Goal: Information Seeking & Learning: Understand process/instructions

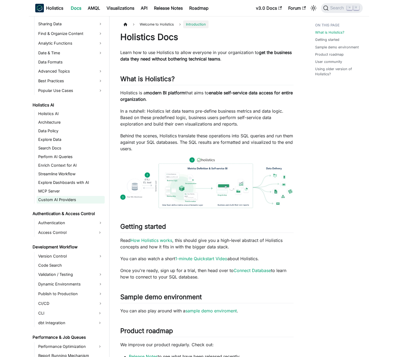
scroll to position [223, 0]
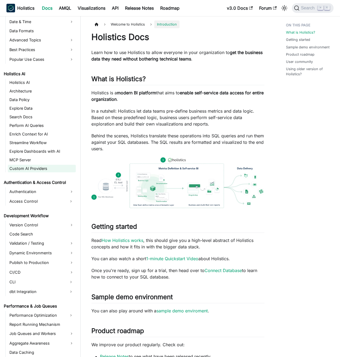
click at [40, 167] on link "Custom AI Providers" at bounding box center [42, 169] width 68 height 8
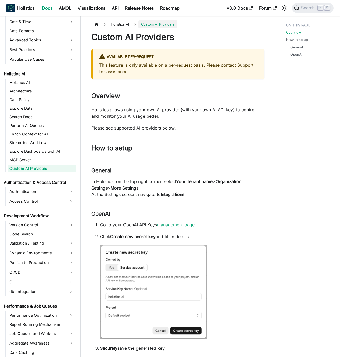
click at [158, 127] on p "Please see supported AI providers below." at bounding box center [177, 128] width 173 height 6
click at [127, 113] on p "Holistics allows using your own AI provider (with your own AI API key) to contr…" at bounding box center [177, 112] width 173 height 13
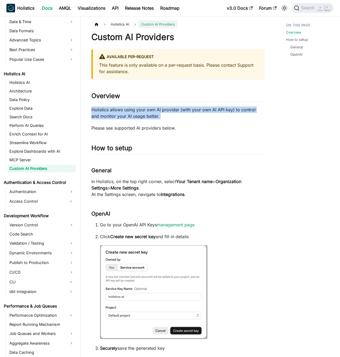
drag, startPoint x: 127, startPoint y: 113, endPoint x: 131, endPoint y: 113, distance: 4.6
click at [127, 113] on p "Holistics allows using your own AI provider (with your own AI API key) to contr…" at bounding box center [177, 112] width 173 height 13
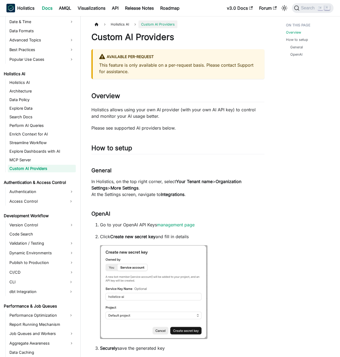
click at [131, 113] on p "Holistics allows using your own AI provider (with your own AI API key) to contr…" at bounding box center [177, 112] width 173 height 13
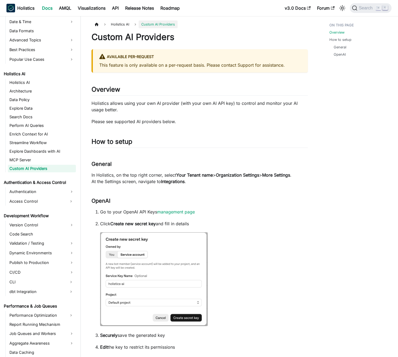
click at [133, 113] on p "Holistics allows using your own AI provider (with your own AI API key) to contr…" at bounding box center [199, 106] width 216 height 13
click at [133, 112] on p "Holistics allows using your own AI provider (with your own AI API key) to contr…" at bounding box center [199, 106] width 216 height 13
click at [138, 111] on p "Holistics allows using your own AI provider (with your own AI API key) to contr…" at bounding box center [199, 106] width 216 height 13
click at [152, 123] on p "Please see supported AI providers below." at bounding box center [199, 121] width 216 height 6
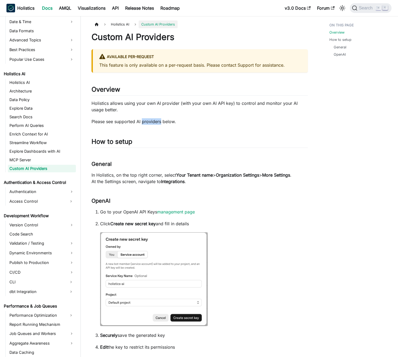
click at [152, 123] on p "Please see supported AI providers below." at bounding box center [199, 121] width 216 height 6
click at [150, 122] on p "Please see supported AI providers below." at bounding box center [199, 121] width 216 height 6
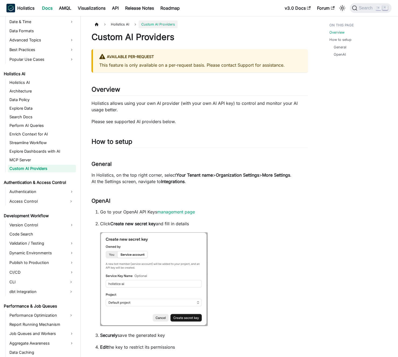
click at [149, 122] on p "Please see supported AI providers below." at bounding box center [199, 121] width 216 height 6
click at [149, 112] on p "Holistics allows using your own AI provider (with your own AI API key) to contr…" at bounding box center [199, 106] width 216 height 13
click at [143, 111] on p "Holistics allows using your own AI provider (with your own AI API key) to contr…" at bounding box center [199, 106] width 216 height 13
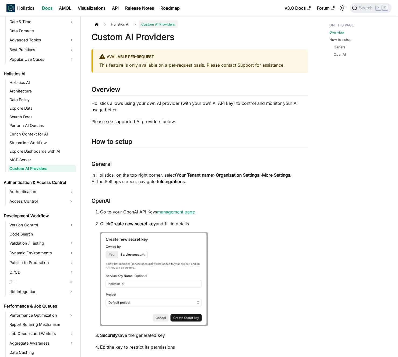
click at [195, 65] on p "This feature is only available on a per-request basis. Please contact Support f…" at bounding box center [200, 65] width 202 height 6
drag, startPoint x: 195, startPoint y: 65, endPoint x: 101, endPoint y: 66, distance: 93.3
click at [101, 66] on p "This feature is only available on a per-request basis. Please contact Support f…" at bounding box center [200, 65] width 202 height 6
drag, startPoint x: 101, startPoint y: 66, endPoint x: 200, endPoint y: 66, distance: 99.2
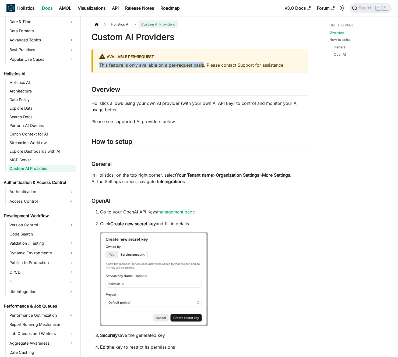
click at [200, 66] on p "This feature is only available on a per-request basis. Please contact Support f…" at bounding box center [200, 65] width 202 height 6
drag, startPoint x: 200, startPoint y: 66, endPoint x: 206, endPoint y: 65, distance: 5.9
click at [200, 65] on p "This feature is only available on a per-request basis. Please contact Support f…" at bounding box center [200, 65] width 202 height 6
click at [208, 65] on p "This feature is only available on a per-request basis. Please contact Support f…" at bounding box center [200, 65] width 202 height 6
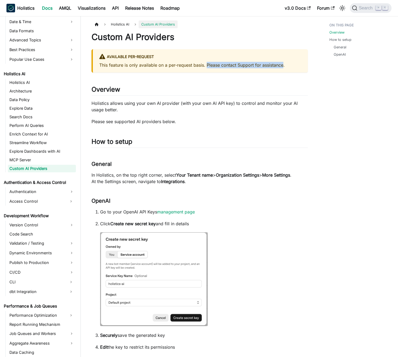
drag, startPoint x: 208, startPoint y: 65, endPoint x: 267, endPoint y: 66, distance: 59.4
click at [266, 66] on p "This feature is only available on a per-request basis. Please contact Support f…" at bounding box center [200, 65] width 202 height 6
click at [267, 66] on p "This feature is only available on a per-request basis. Please contact Support f…" at bounding box center [200, 65] width 202 height 6
click at [287, 65] on p "This feature is only available on a per-request basis. Please contact Support f…" at bounding box center [200, 65] width 202 height 6
drag, startPoint x: 287, startPoint y: 65, endPoint x: 216, endPoint y: 67, distance: 70.2
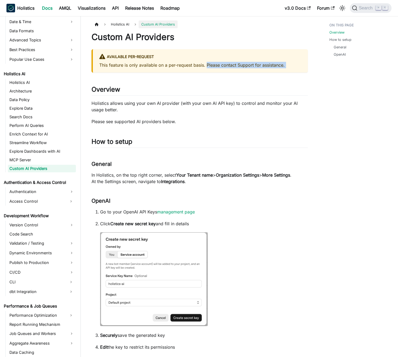
click at [216, 67] on p "This feature is only available on a per-request basis. Please contact Support f…" at bounding box center [200, 65] width 202 height 6
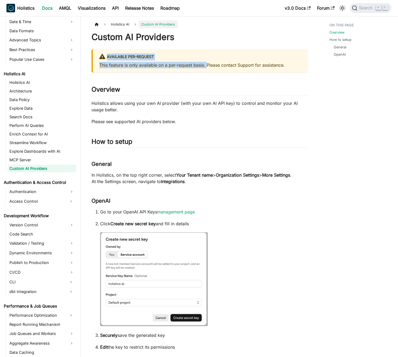
click at [216, 67] on p "This feature is only available on a per-request basis. Please contact Support f…" at bounding box center [200, 65] width 202 height 6
click at [225, 67] on p "This feature is only available on a per-request basis. Please contact Support f…" at bounding box center [200, 65] width 202 height 6
click at [140, 70] on div "Available per-request This feature is only available on a per-request basis. Pl…" at bounding box center [199, 60] width 216 height 23
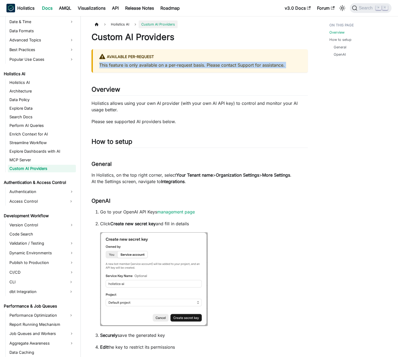
click at [140, 70] on div "Available per-request This feature is only available on a per-request basis. Pl…" at bounding box center [199, 60] width 216 height 23
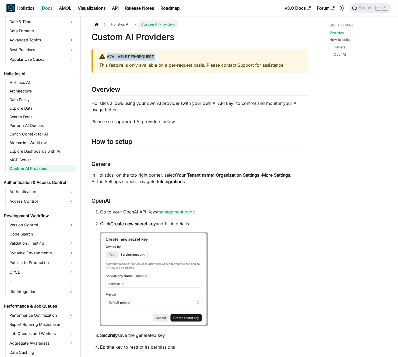
click at [144, 69] on div "Available per-request This feature is only available on a per-request basis. Pl…" at bounding box center [199, 60] width 216 height 23
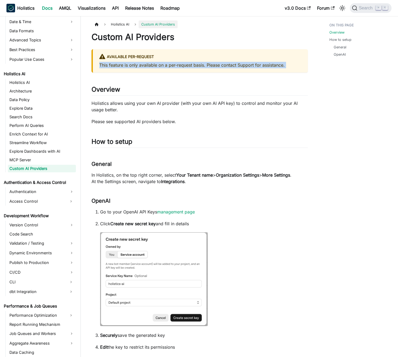
click at [134, 66] on p "This feature is only available on a per-request basis. Please contact Support f…" at bounding box center [200, 65] width 202 height 6
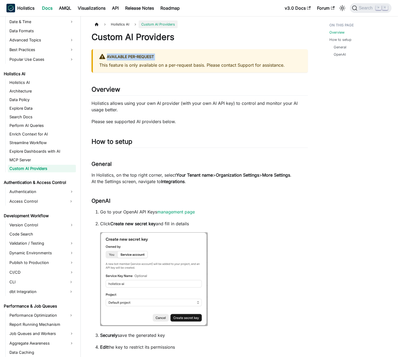
click at [128, 66] on p "This feature is only available on a per-request basis. Please contact Support f…" at bounding box center [200, 65] width 202 height 6
click at [184, 123] on p "Please see supported AI providers below." at bounding box center [199, 121] width 216 height 6
click at [181, 123] on p "Please see supported AI providers below." at bounding box center [199, 121] width 216 height 6
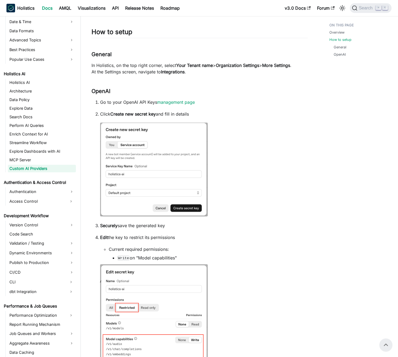
scroll to position [92, 0]
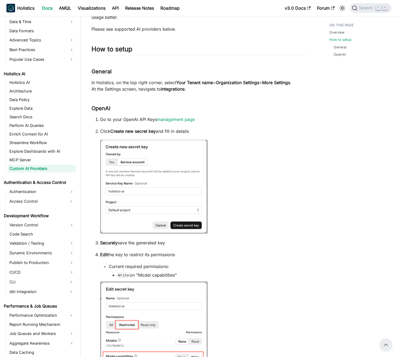
click at [212, 131] on p "Click Create new secret key and fill in details" at bounding box center [204, 131] width 208 height 6
click at [215, 131] on p "Click Create new secret key and fill in details" at bounding box center [204, 131] width 208 height 6
click at [237, 170] on li "Click Create new secret key and fill in details" at bounding box center [204, 181] width 208 height 107
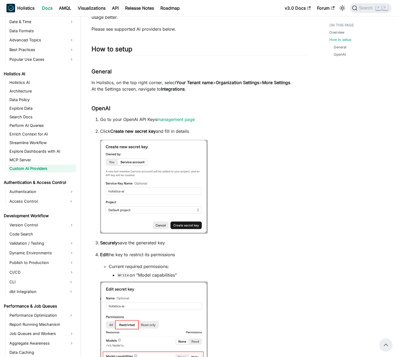
click at [237, 170] on li "Click Create new secret key and fill in details" at bounding box center [204, 181] width 208 height 107
click at [240, 170] on li "Click Create new secret key and fill in details" at bounding box center [204, 181] width 208 height 107
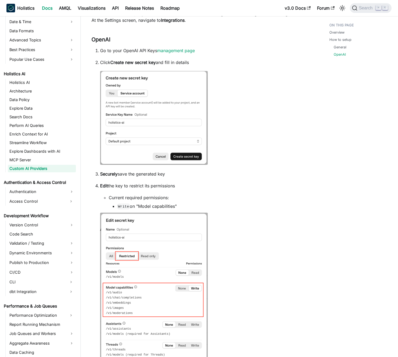
scroll to position [183, 0]
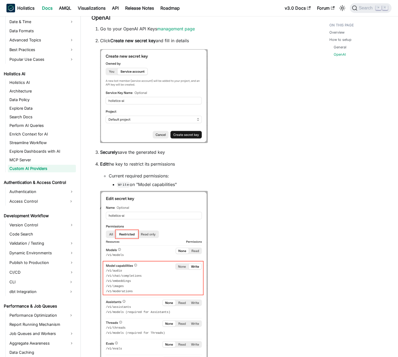
click at [206, 164] on p "Edit the key to restrict its permissions" at bounding box center [204, 164] width 208 height 6
click at [203, 164] on p "Edit the key to restrict its permissions" at bounding box center [204, 164] width 208 height 6
click at [164, 152] on p "Securely save the generated key" at bounding box center [204, 152] width 208 height 6
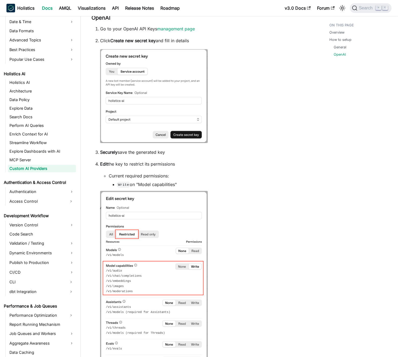
click at [164, 152] on p "Securely save the generated key" at bounding box center [204, 152] width 208 height 6
drag, startPoint x: 164, startPoint y: 152, endPoint x: 178, endPoint y: 153, distance: 13.8
click at [165, 152] on p "Securely save the generated key" at bounding box center [204, 152] width 208 height 6
click at [180, 154] on p "Securely save the generated key" at bounding box center [204, 152] width 208 height 6
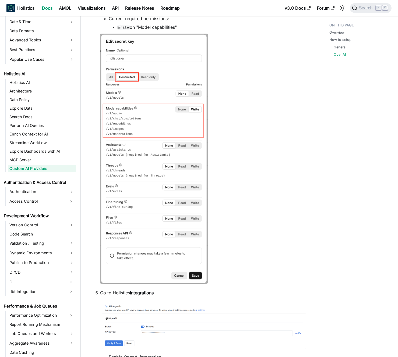
scroll to position [362, 0]
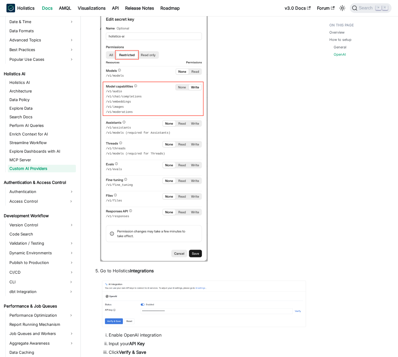
click at [247, 162] on li "Edit the key to restrict its permissions Current required permissions: Write on…" at bounding box center [204, 122] width 208 height 282
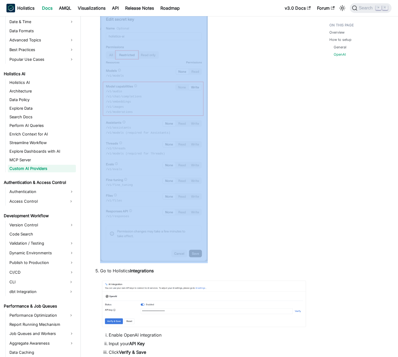
click at [247, 162] on li "Edit the key to restrict its permissions Current required permissions: Write on…" at bounding box center [204, 122] width 208 height 282
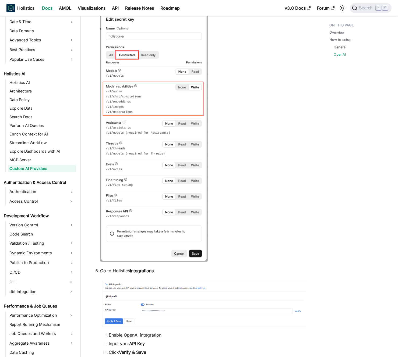
click at [246, 162] on li "Edit the key to restrict its permissions Current required permissions: Write on…" at bounding box center [204, 122] width 208 height 282
click at [271, 148] on li "Edit the key to restrict its permissions Current required permissions: Write on…" at bounding box center [204, 122] width 208 height 282
click at [261, 144] on li "Edit the key to restrict its permissions Current required permissions: Write on…" at bounding box center [204, 122] width 208 height 282
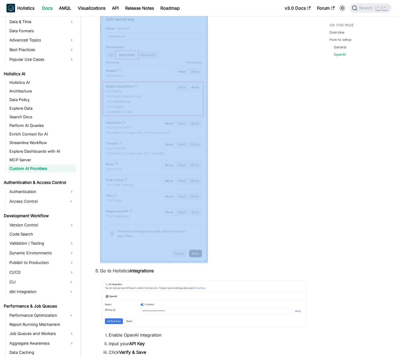
click at [261, 144] on li "Edit the key to restrict its permissions Current required permissions: Write on…" at bounding box center [204, 122] width 208 height 282
click at [254, 143] on li "Edit the key to restrict its permissions Current required permissions: Write on…" at bounding box center [204, 122] width 208 height 282
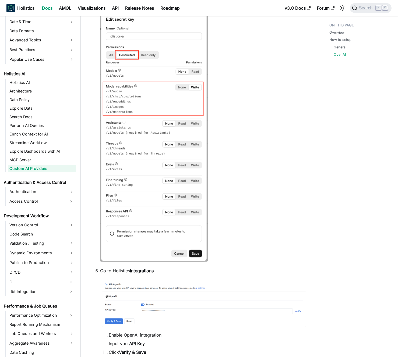
click at [251, 126] on li "Edit the key to restrict its permissions Current required permissions: Write on…" at bounding box center [204, 122] width 208 height 282
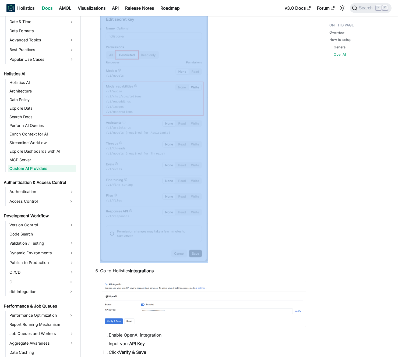
click at [251, 126] on li "Edit the key to restrict its permissions Current required permissions: Write on…" at bounding box center [204, 122] width 208 height 282
click at [247, 125] on li "Edit the key to restrict its permissions Current required permissions: Write on…" at bounding box center [204, 122] width 208 height 282
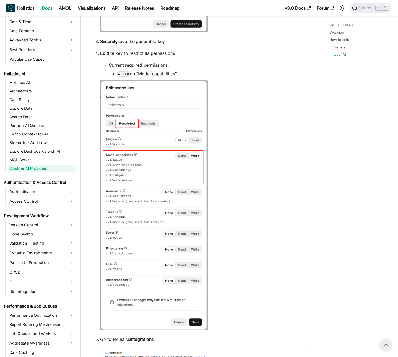
scroll to position [275, 0]
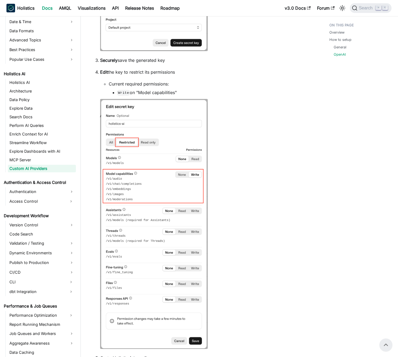
click at [243, 123] on li "Edit the key to restrict its permissions Current required permissions: Write on…" at bounding box center [204, 210] width 208 height 282
click at [248, 127] on li "Edit the key to restrict its permissions Current required permissions: Write on…" at bounding box center [204, 210] width 208 height 282
click at [204, 87] on li "Current required permissions: Write on "Model capabilities"" at bounding box center [208, 88] width 199 height 15
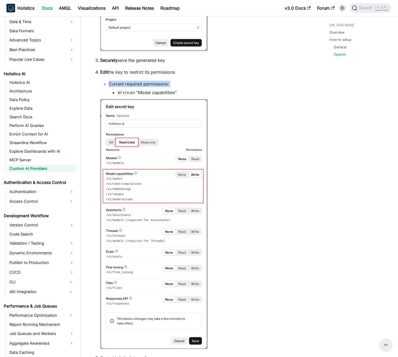
click at [204, 87] on li "Current required permissions: Write on "Model capabilities"" at bounding box center [208, 88] width 199 height 15
click at [207, 92] on li "Write on "Model capabilities"" at bounding box center [212, 92] width 190 height 6
click at [210, 93] on li "Write on "Model capabilities"" at bounding box center [212, 92] width 190 height 6
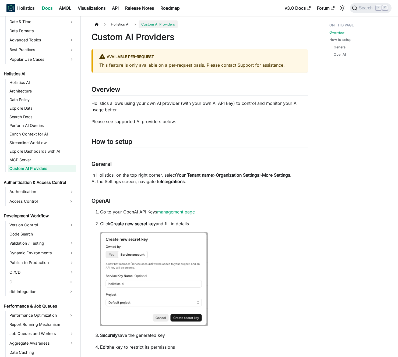
scroll to position [0, 0]
click at [224, 108] on p "Holistics allows using your own AI provider (with your own AI API key) to contr…" at bounding box center [199, 106] width 216 height 13
click at [220, 109] on p "Holistics allows using your own AI provider (with your own AI API key) to contr…" at bounding box center [199, 106] width 216 height 13
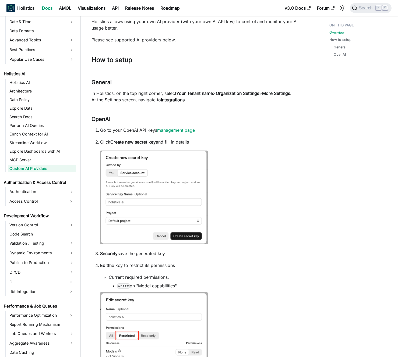
scroll to position [84, 0]
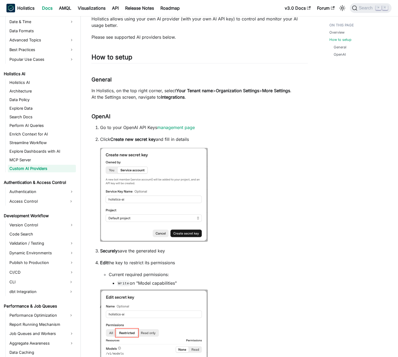
click at [213, 97] on p "In Holistics, on the top right corner, select Your Tenant name > Organization S…" at bounding box center [199, 93] width 216 height 13
click at [211, 97] on p "In Holistics, on the top right corner, select Your Tenant name > Organization S…" at bounding box center [199, 93] width 216 height 13
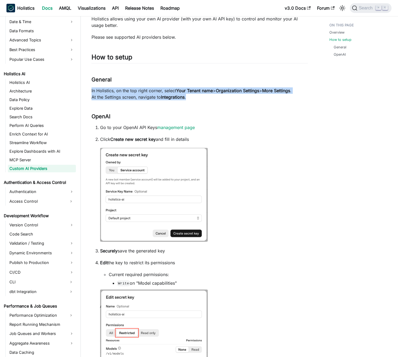
drag, startPoint x: 208, startPoint y: 83, endPoint x: 212, endPoint y: 102, distance: 19.4
click at [212, 102] on div "Custom AI Providers Available per-request This feature is only available on a p…" at bounding box center [199, 290] width 216 height 686
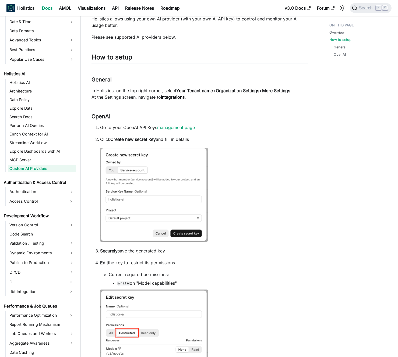
click at [212, 102] on div "Custom AI Providers Available per-request This feature is only available on a p…" at bounding box center [199, 290] width 216 height 686
click at [209, 100] on p "In Holistics, on the top right corner, select Your Tenant name > Organization S…" at bounding box center [199, 93] width 216 height 13
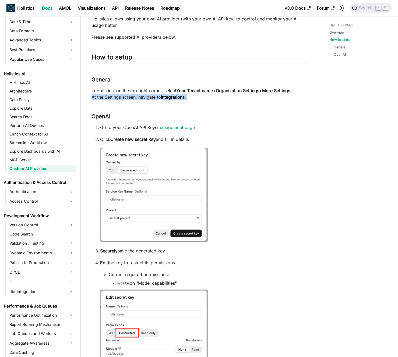
click at [209, 100] on p "In Holistics, on the top right corner, select Your Tenant name > Organization S…" at bounding box center [199, 93] width 216 height 13
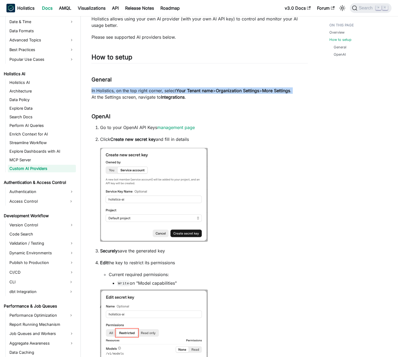
click at [207, 99] on p "In Holistics, on the top right corner, select Your Tenant name > Organization S…" at bounding box center [199, 93] width 216 height 13
click at [207, 105] on div "Custom AI Providers Available per-request This feature is only available on a p…" at bounding box center [199, 290] width 216 height 686
click at [209, 108] on div "Custom AI Providers Available per-request This feature is only available on a p…" at bounding box center [199, 290] width 216 height 686
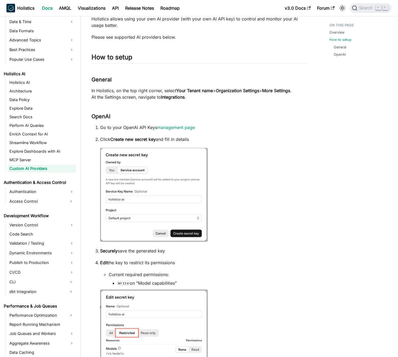
click at [216, 126] on p "Go to your OpenAI API Keys management page" at bounding box center [204, 127] width 208 height 6
click at [217, 130] on p "Go to your OpenAI API Keys management page" at bounding box center [204, 127] width 208 height 6
click at [218, 139] on p "Click Create new secret key and fill in details" at bounding box center [204, 139] width 208 height 6
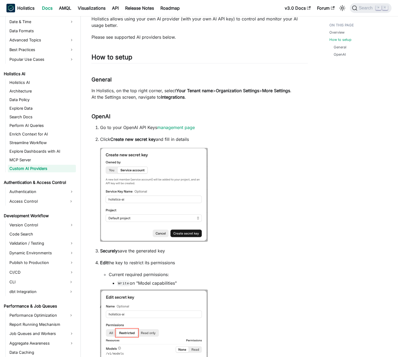
click at [218, 139] on p "Click Create new secret key and fill in details" at bounding box center [204, 139] width 208 height 6
click at [213, 139] on p "Click Create new secret key and fill in details" at bounding box center [204, 139] width 208 height 6
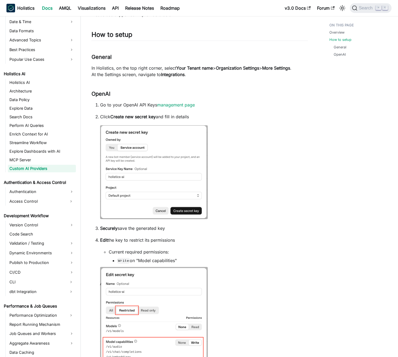
scroll to position [169, 0]
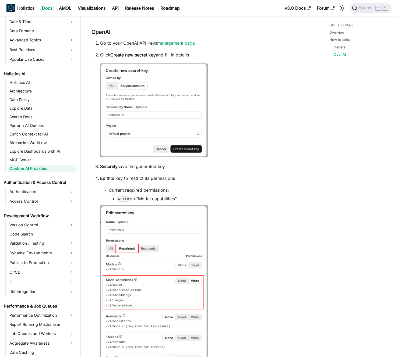
click at [233, 140] on li "Click Create new secret key and fill in details" at bounding box center [204, 105] width 208 height 107
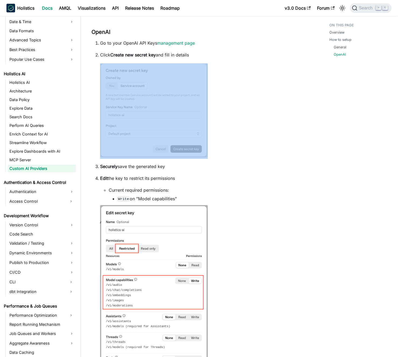
click at [233, 140] on li "Click Create new secret key and fill in details" at bounding box center [204, 105] width 208 height 107
click at [235, 139] on li "Click Create new secret key and fill in details" at bounding box center [204, 105] width 208 height 107
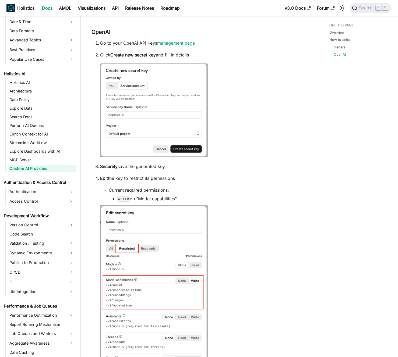
click at [229, 166] on p "Securely save the generated key" at bounding box center [204, 166] width 208 height 6
click at [230, 172] on ol "Go to your OpenAI API Keys management page Click Create new secret key and fill…" at bounding box center [199, 294] width 216 height 509
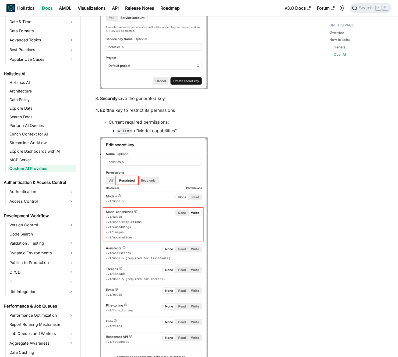
scroll to position [255, 0]
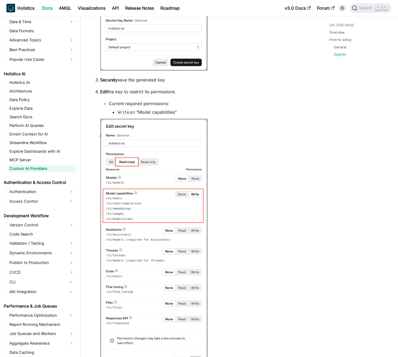
click at [236, 162] on li "Edit the key to restrict its permissions Current required permissions: Write on…" at bounding box center [204, 229] width 208 height 282
click at [238, 160] on li "Edit the key to restrict its permissions Current required permissions: Write on…" at bounding box center [204, 229] width 208 height 282
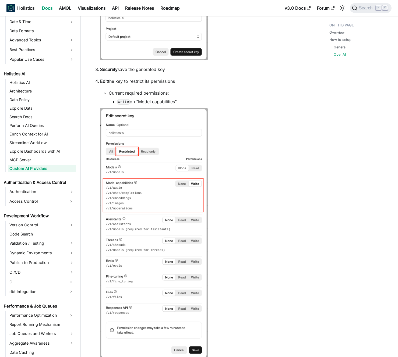
scroll to position [274, 0]
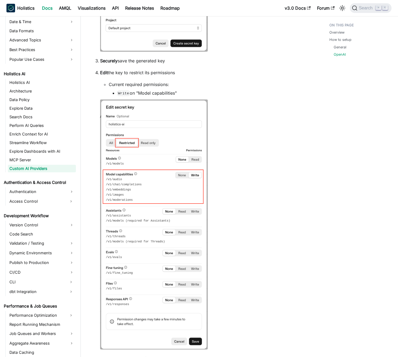
click at [222, 215] on li "Edit the key to restrict its permissions Current required permissions: Write on…" at bounding box center [204, 210] width 208 height 282
click at [228, 213] on li "Edit the key to restrict its permissions Current required permissions: Write on…" at bounding box center [204, 210] width 208 height 282
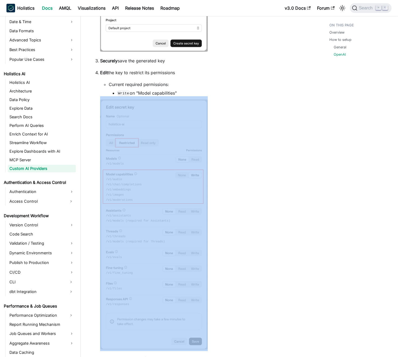
click at [228, 213] on li "Edit the key to restrict its permissions Current required permissions: Write on…" at bounding box center [204, 210] width 208 height 282
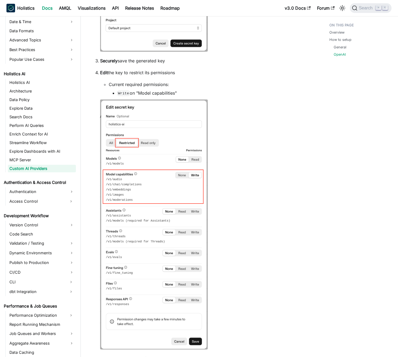
click at [232, 210] on li "Edit the key to restrict its permissions Current required permissions: Write on…" at bounding box center [204, 210] width 208 height 282
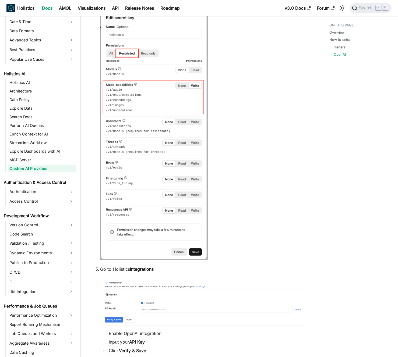
click at [233, 209] on li "Edit the key to restrict its permissions Current required permissions: Write on…" at bounding box center [204, 121] width 208 height 282
click at [232, 205] on li "Edit the key to restrict its permissions Current required permissions: Write on…" at bounding box center [204, 121] width 208 height 282
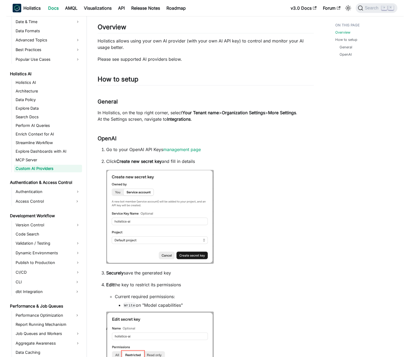
scroll to position [0, 0]
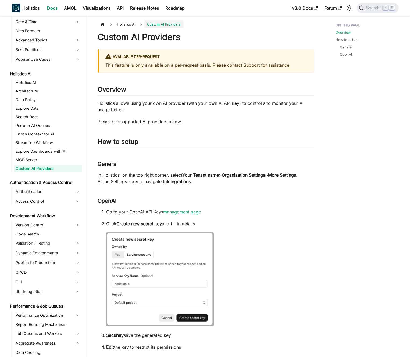
click at [280, 63] on p "This feature is only available on a per-request basis. Please contact Support f…" at bounding box center [206, 65] width 202 height 6
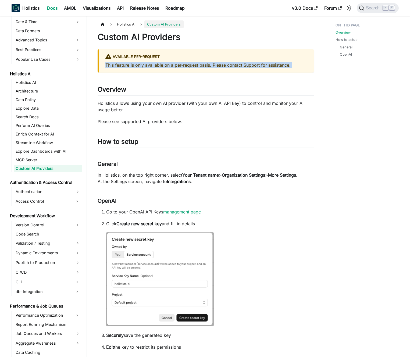
click at [280, 63] on p "This feature is only available on a per-request basis. Please contact Support f…" at bounding box center [206, 65] width 202 height 6
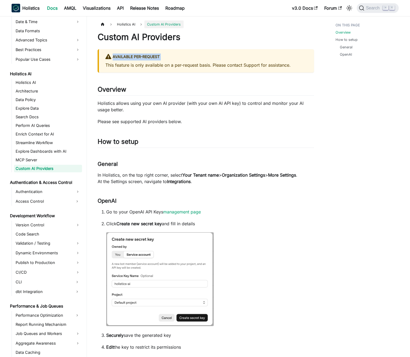
click at [273, 64] on p "This feature is only available on a per-request basis. Please contact Support f…" at bounding box center [206, 65] width 202 height 6
click at [227, 57] on div "Available per-request" at bounding box center [206, 56] width 202 height 7
click at [221, 58] on div "Available per-request" at bounding box center [206, 56] width 202 height 7
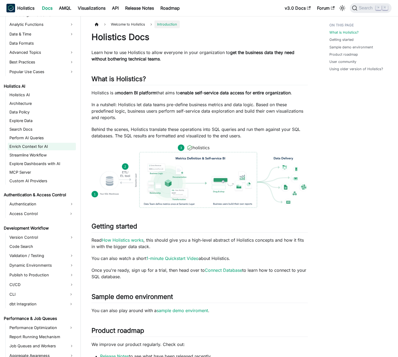
scroll to position [217, 0]
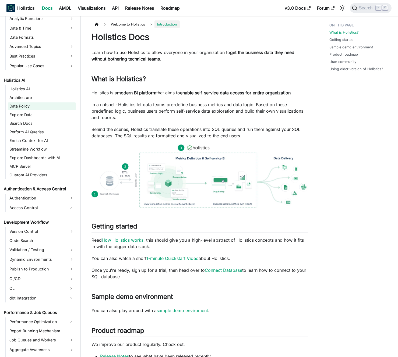
click at [42, 104] on link "Data Policy" at bounding box center [42, 106] width 68 height 8
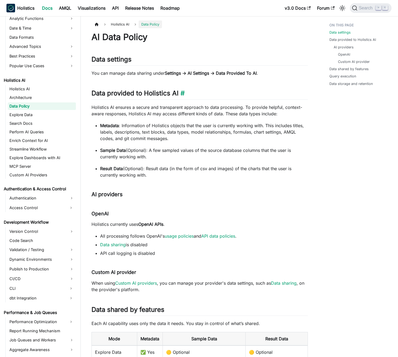
click at [147, 94] on h2 "Data provided to Holistics AI ​" at bounding box center [199, 94] width 216 height 10
click at [145, 93] on h2 "Data provided to Holistics AI ​" at bounding box center [199, 94] width 216 height 10
click at [141, 115] on p "Holistics AI ensures a secure and transparent approach to data processing. To p…" at bounding box center [199, 110] width 216 height 13
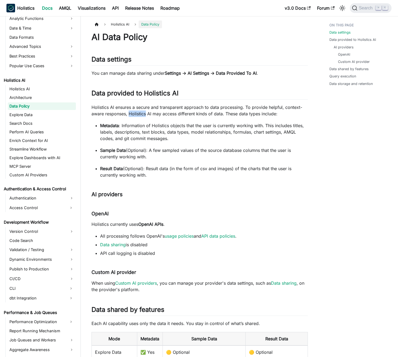
click at [141, 115] on p "Holistics AI ensures a secure and transparent approach to data processing. To p…" at bounding box center [199, 110] width 216 height 13
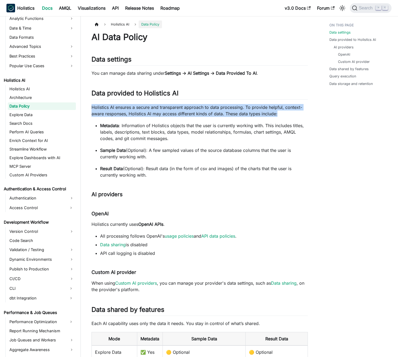
click at [141, 115] on p "Holistics AI ensures a secure and transparent approach to data processing. To p…" at bounding box center [199, 110] width 216 height 13
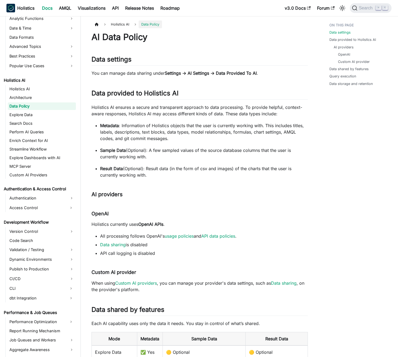
click at [205, 177] on p "Result Data (Optional): Result data (in the form of csv and images) of the char…" at bounding box center [204, 171] width 208 height 13
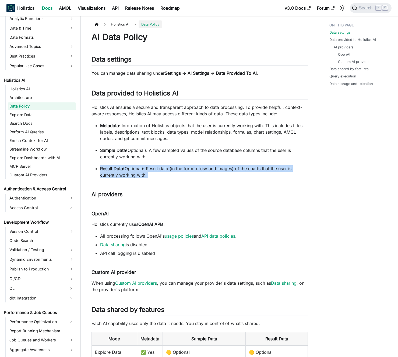
drag, startPoint x: 205, startPoint y: 177, endPoint x: 198, endPoint y: 177, distance: 7.0
click at [205, 177] on p "Result Data (Optional): Result data (in the form of csv and images) of the char…" at bounding box center [204, 171] width 208 height 13
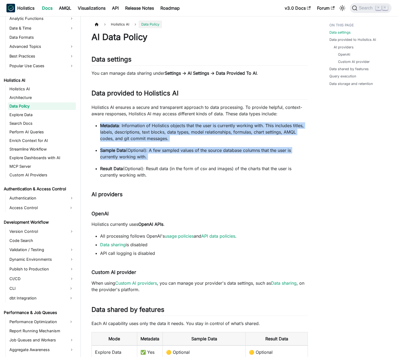
click at [198, 177] on p "Result Data (Optional): Result data (in the form of csv and images) of the char…" at bounding box center [204, 171] width 208 height 13
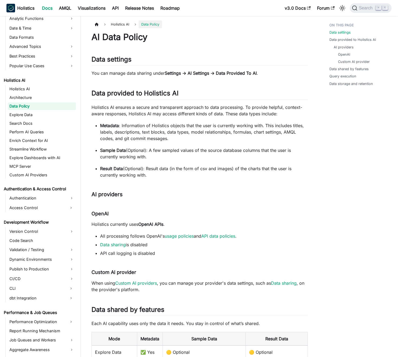
drag, startPoint x: 191, startPoint y: 177, endPoint x: 172, endPoint y: 175, distance: 20.0
click at [172, 175] on p "Result Data (Optional): Result data (in the form of csv and images) of the char…" at bounding box center [204, 171] width 208 height 13
click at [171, 174] on p "Result Data (Optional): Result data (in the form of csv and images) of the char…" at bounding box center [204, 171] width 208 height 13
drag, startPoint x: 171, startPoint y: 174, endPoint x: 62, endPoint y: 197, distance: 111.5
click at [171, 174] on p "Result Data (Optional): Result data (in the form of csv and images) of the char…" at bounding box center [204, 171] width 208 height 13
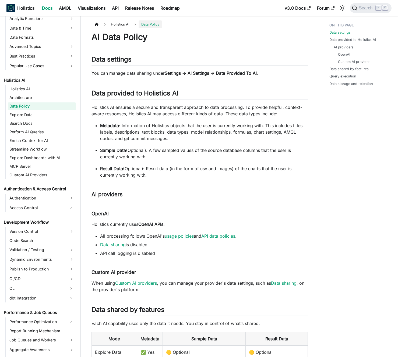
click at [157, 109] on p "Holistics AI ensures a secure and transparent approach to data processing. To p…" at bounding box center [199, 110] width 216 height 13
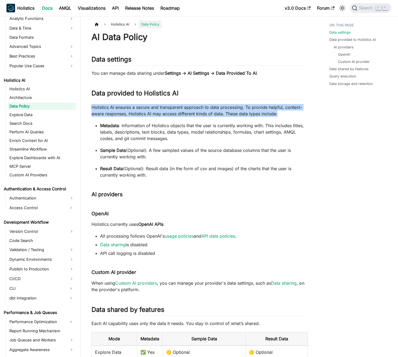
click at [157, 109] on p "Holistics AI ensures a secure and transparent approach to data processing. To p…" at bounding box center [199, 110] width 216 height 13
click at [160, 109] on p "Holistics AI ensures a secure and transparent approach to data processing. To p…" at bounding box center [199, 110] width 216 height 13
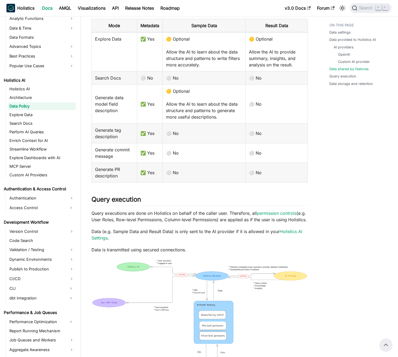
scroll to position [267, 0]
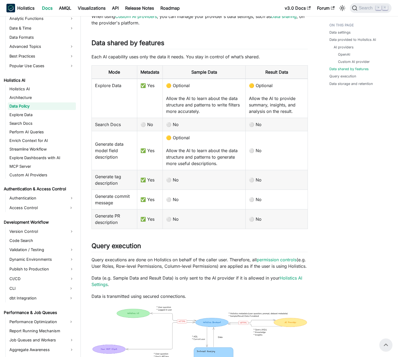
click at [177, 108] on td "🟡 Optional Allow the AI to learn about the data structure and patterns to write…" at bounding box center [203, 98] width 83 height 39
click at [179, 108] on td "🟡 Optional Allow the AI to learn about the data structure and patterns to write…" at bounding box center [203, 98] width 83 height 39
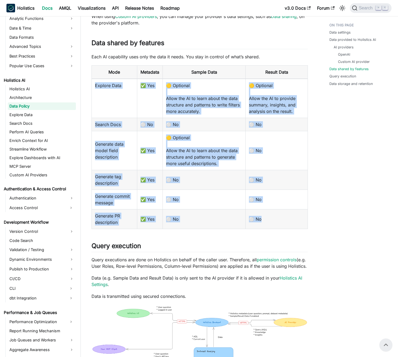
drag, startPoint x: 94, startPoint y: 84, endPoint x: 271, endPoint y: 223, distance: 225.3
click at [271, 223] on tbody "Explore Data ✅ Yes 🟡 Optional Allow the AI to learn about the data structure an…" at bounding box center [200, 154] width 216 height 150
click at [271, 223] on td "⚪ No" at bounding box center [276, 219] width 62 height 20
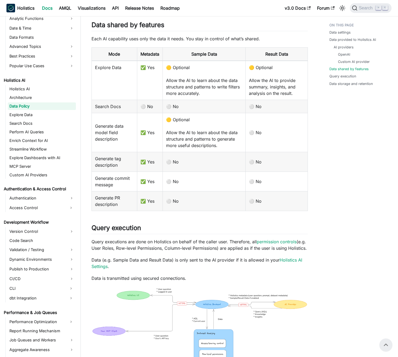
scroll to position [283, 0]
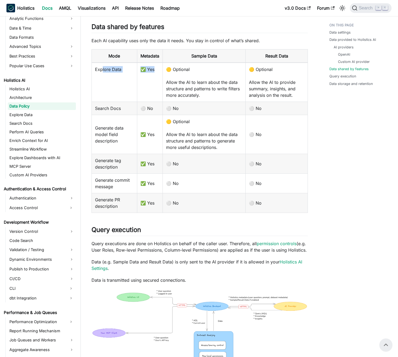
drag, startPoint x: 101, startPoint y: 68, endPoint x: 153, endPoint y: 68, distance: 51.4
click at [153, 68] on tr "Explore Data ✅ Yes 🟡 Optional Allow the AI to learn about the data structure an…" at bounding box center [200, 82] width 216 height 39
click at [153, 68] on td "✅ Yes" at bounding box center [150, 82] width 26 height 39
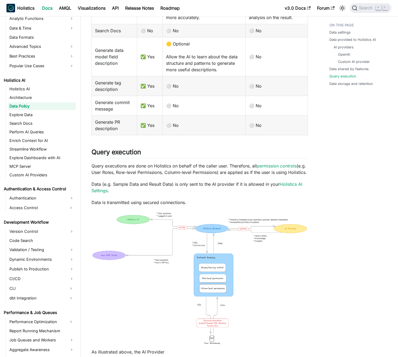
scroll to position [458, 0]
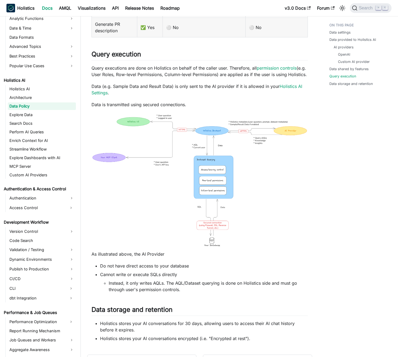
click at [176, 172] on img at bounding box center [199, 181] width 216 height 136
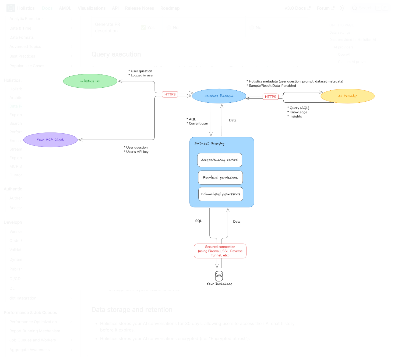
click at [115, 34] on div at bounding box center [199, 178] width 398 height 357
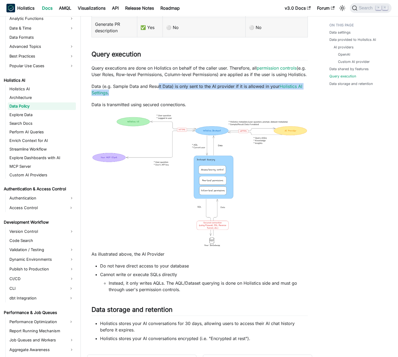
drag, startPoint x: 157, startPoint y: 91, endPoint x: 158, endPoint y: 86, distance: 5.1
click at [158, 86] on p "Data (e.g. Sample Data and Result Data) is only sent to the AI provider if it i…" at bounding box center [199, 89] width 216 height 13
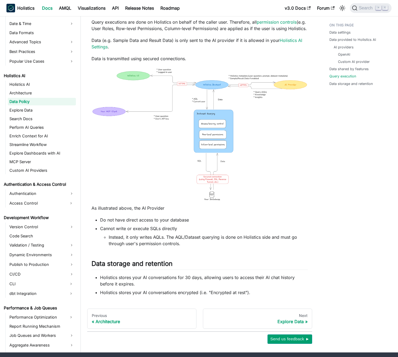
scroll to position [523, 0]
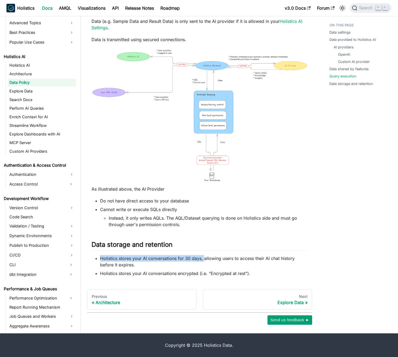
drag, startPoint x: 99, startPoint y: 258, endPoint x: 204, endPoint y: 255, distance: 105.2
click at [204, 255] on ul "Holistics stores your AI conversations for 30 days, allowing users to access th…" at bounding box center [199, 266] width 216 height 22
click at [203, 255] on li "Holistics stores your AI conversations for 30 days, allowing users to access th…" at bounding box center [204, 261] width 208 height 13
drag, startPoint x: 124, startPoint y: 273, endPoint x: 166, endPoint y: 272, distance: 41.4
click at [166, 272] on li "Holistics stores your AI conversations encrypted (i.e. "Encrypted at rest")." at bounding box center [204, 273] width 208 height 6
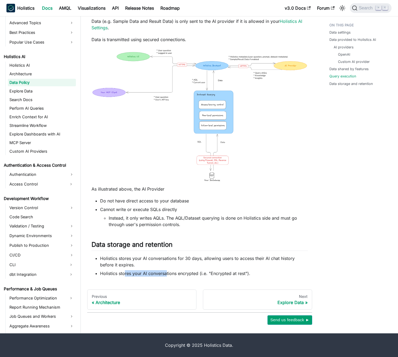
drag, startPoint x: 166, startPoint y: 272, endPoint x: 160, endPoint y: 269, distance: 6.1
click at [166, 272] on li "Holistics stores your AI conversations encrypted (i.e. "Encrypted at rest")." at bounding box center [204, 273] width 208 height 6
drag, startPoint x: 135, startPoint y: 261, endPoint x: 158, endPoint y: 259, distance: 22.1
click at [156, 259] on li "Holistics stores your AI conversations for 30 days, allowing users to access th…" at bounding box center [204, 261] width 208 height 13
click at [158, 259] on li "Holistics stores your AI conversations for 30 days, allowing users to access th…" at bounding box center [204, 261] width 208 height 13
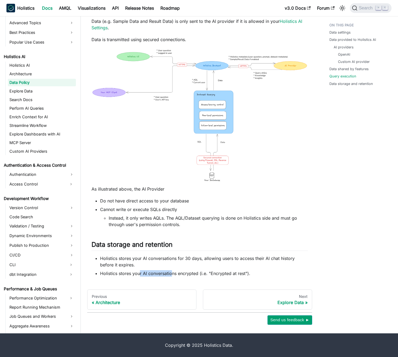
drag, startPoint x: 160, startPoint y: 272, endPoint x: 173, endPoint y: 273, distance: 12.7
click at [172, 273] on li "Holistics stores your AI conversations encrypted (i.e. "Encrypted at rest")." at bounding box center [204, 273] width 208 height 6
click at [173, 273] on li "Holistics stores your AI conversations encrypted (i.e. "Encrypted at rest")." at bounding box center [204, 273] width 208 height 6
click at [145, 201] on li "Do not have direct access to your database" at bounding box center [204, 201] width 208 height 6
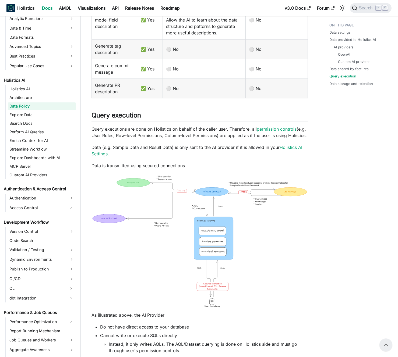
scroll to position [379, 0]
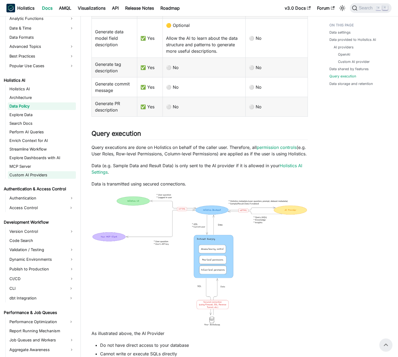
click at [35, 176] on link "Custom AI Providers" at bounding box center [42, 175] width 68 height 8
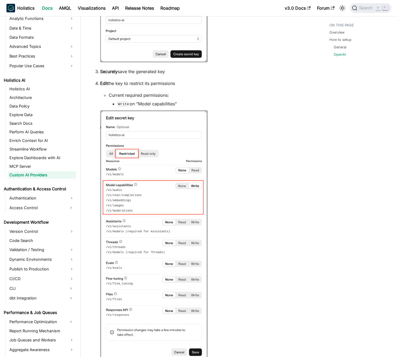
scroll to position [265, 0]
click at [220, 171] on li "Edit the key to restrict its permissions Current required permissions: Write on…" at bounding box center [204, 220] width 208 height 282
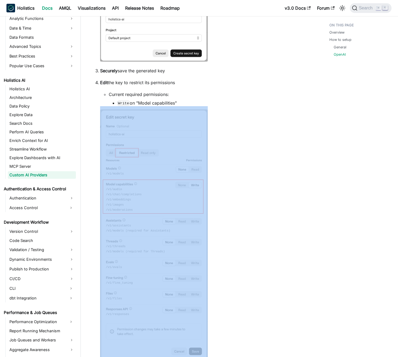
click at [220, 171] on li "Edit the key to restrict its permissions Current required permissions: Write on…" at bounding box center [204, 220] width 208 height 282
click at [224, 171] on li "Edit the key to restrict its permissions Current required permissions: Write on…" at bounding box center [204, 220] width 208 height 282
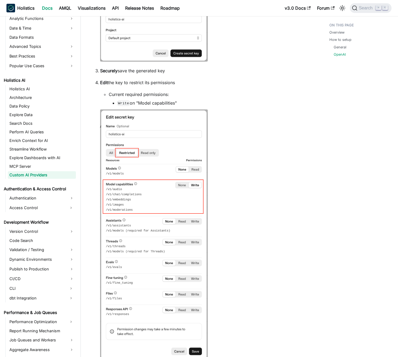
click at [202, 76] on ol "Go to your OpenAI API Keys management page Click Create new secret key and fill…" at bounding box center [199, 198] width 216 height 509
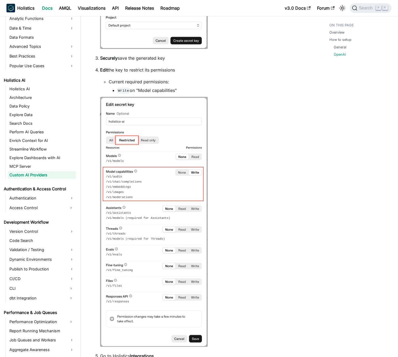
scroll to position [238, 0]
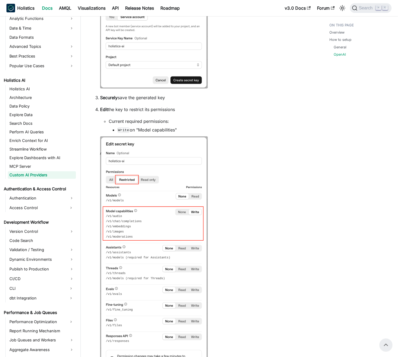
drag, startPoint x: 96, startPoint y: 108, endPoint x: 184, endPoint y: 129, distance: 90.5
click at [184, 128] on li "Edit the key to restrict its permissions Current required permissions: Write on…" at bounding box center [204, 247] width 208 height 282
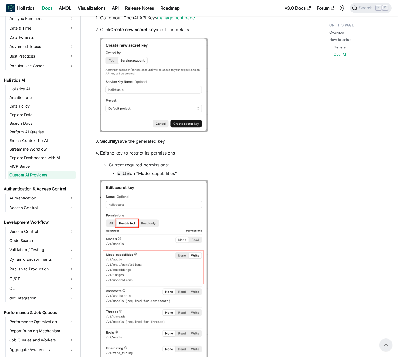
scroll to position [0, 0]
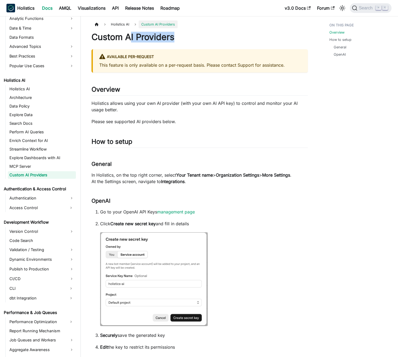
drag, startPoint x: 130, startPoint y: 40, endPoint x: 195, endPoint y: 37, distance: 65.7
click at [195, 37] on h1 "Custom AI Providers" at bounding box center [199, 37] width 216 height 11
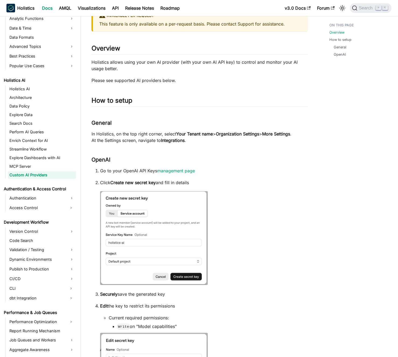
scroll to position [47, 0]
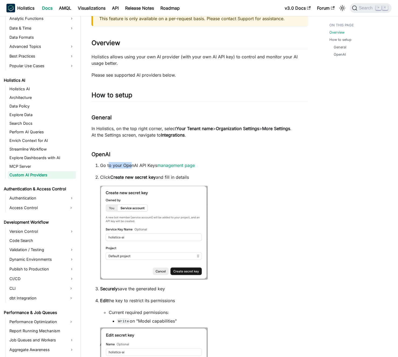
drag, startPoint x: 109, startPoint y: 165, endPoint x: 132, endPoint y: 164, distance: 23.1
click at [132, 165] on p "Go to your OpenAI API Keys management page" at bounding box center [204, 165] width 208 height 6
click at [132, 164] on p "Go to your OpenAI API Keys management page" at bounding box center [204, 165] width 208 height 6
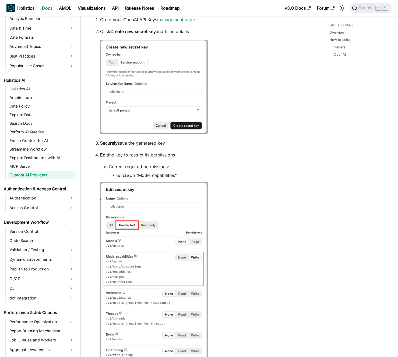
scroll to position [196, 0]
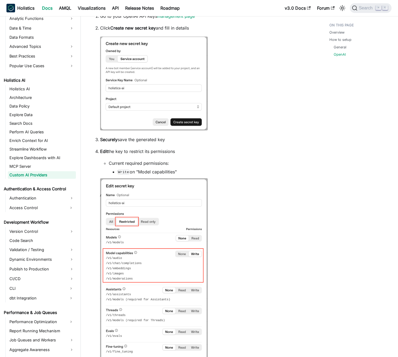
drag, startPoint x: 139, startPoint y: 153, endPoint x: 185, endPoint y: 152, distance: 46.0
click at [185, 152] on p "Edit the key to restrict its permissions" at bounding box center [204, 151] width 208 height 6
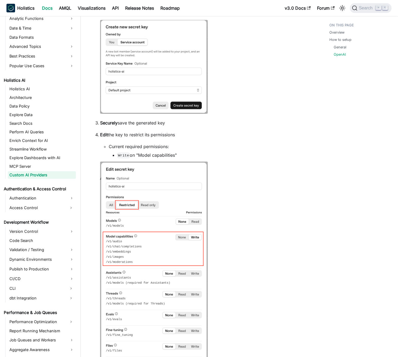
scroll to position [213, 0]
click at [145, 135] on p "Edit the key to restrict its permissions" at bounding box center [204, 134] width 208 height 6
click at [133, 134] on p "Edit the key to restrict its permissions" at bounding box center [204, 134] width 208 height 6
drag, startPoint x: 133, startPoint y: 134, endPoint x: 170, endPoint y: 135, distance: 37.1
click at [170, 135] on p "Edit the key to restrict its permissions" at bounding box center [204, 134] width 208 height 6
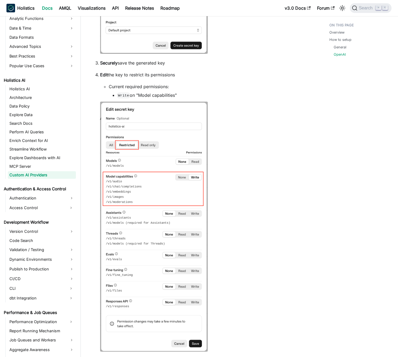
scroll to position [285, 0]
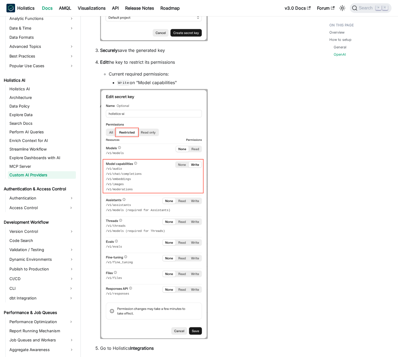
click at [153, 150] on img at bounding box center [154, 214] width 108 height 250
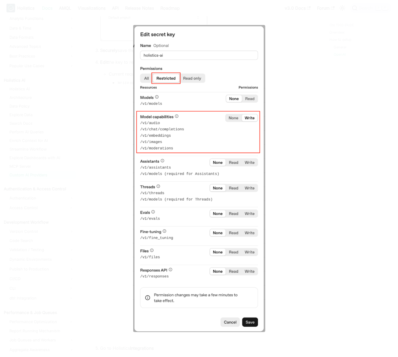
click at [113, 123] on div at bounding box center [199, 178] width 398 height 357
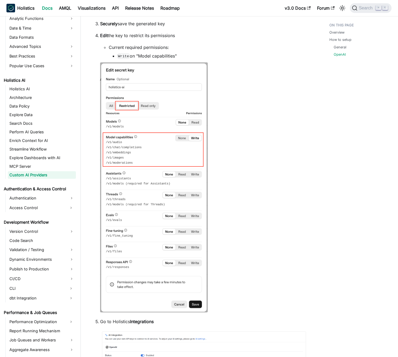
scroll to position [312, 0]
click at [143, 167] on img at bounding box center [154, 187] width 108 height 250
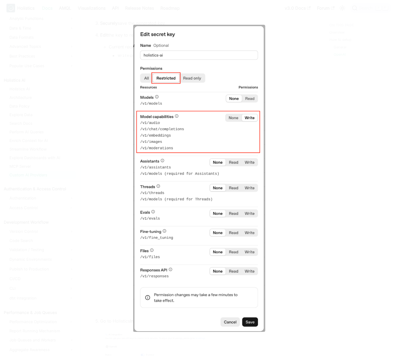
click at [105, 127] on div at bounding box center [199, 178] width 398 height 357
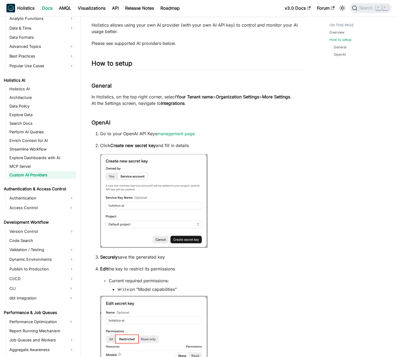
scroll to position [78, 0]
click at [236, 180] on li "Click Create new secret key and fill in details" at bounding box center [204, 195] width 208 height 107
click at [242, 181] on li "Click Create new secret key and fill in details" at bounding box center [204, 195] width 208 height 107
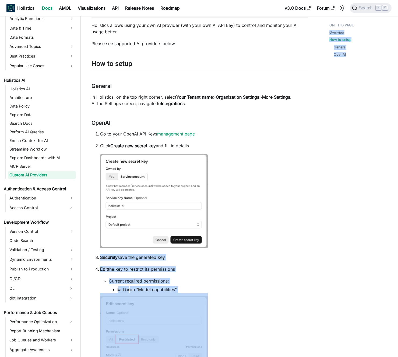
drag, startPoint x: 318, startPoint y: 176, endPoint x: 313, endPoint y: 174, distance: 4.8
click at [317, 175] on div "Holistics AI Custom AI Providers On this page Custom AI Providers Available per…" at bounding box center [239, 314] width 317 height 745
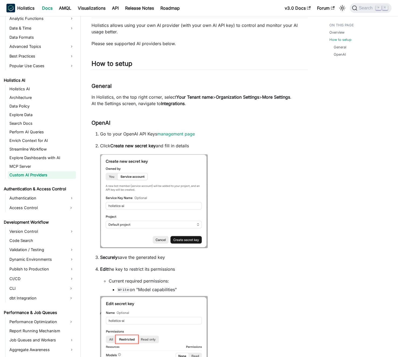
click at [170, 92] on div "Custom AI Providers Available per-request This feature is only available on a p…" at bounding box center [199, 297] width 216 height 686
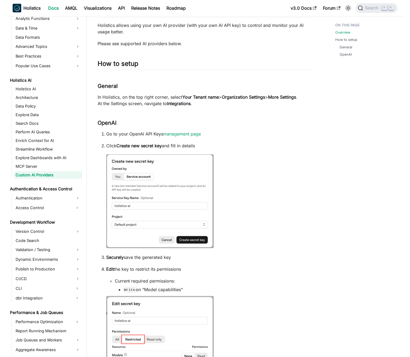
scroll to position [0, 0]
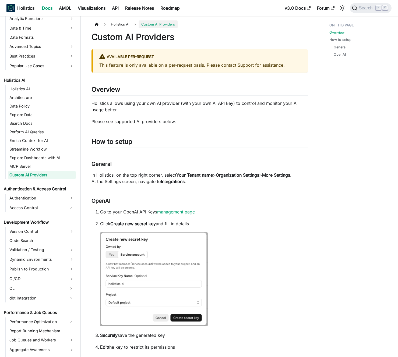
click at [167, 66] on p "This feature is only available on a per-request basis. Please contact Support f…" at bounding box center [200, 65] width 202 height 6
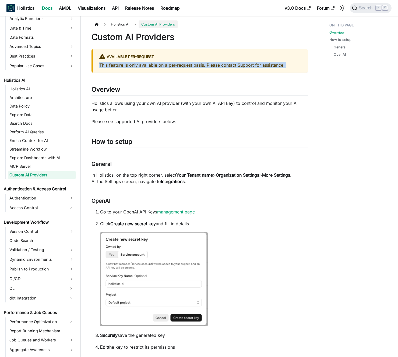
click at [167, 66] on p "This feature is only available on a per-request basis. Please contact Support f…" at bounding box center [200, 65] width 202 height 6
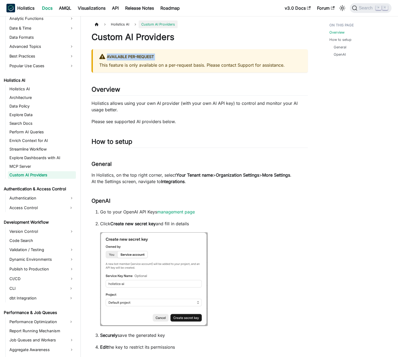
click at [165, 66] on p "This feature is only available on a per-request basis. Please contact Support f…" at bounding box center [200, 65] width 202 height 6
click at [232, 177] on strong "Organization Settings" at bounding box center [237, 174] width 43 height 5
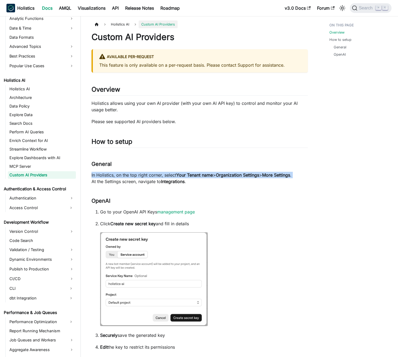
drag, startPoint x: 232, startPoint y: 177, endPoint x: 226, endPoint y: 177, distance: 5.6
click at [232, 177] on strong "Organization Settings" at bounding box center [237, 174] width 43 height 5
click at [226, 177] on strong "Organization Settings" at bounding box center [237, 174] width 43 height 5
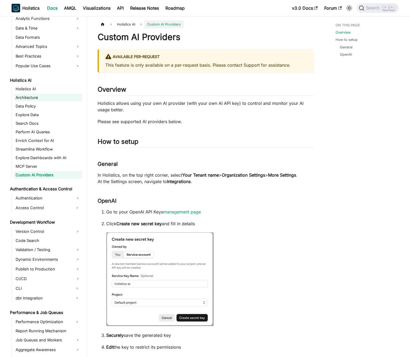
click at [53, 96] on link "Architecture" at bounding box center [48, 98] width 68 height 8
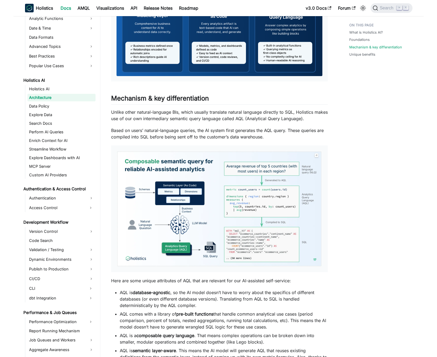
scroll to position [282, 0]
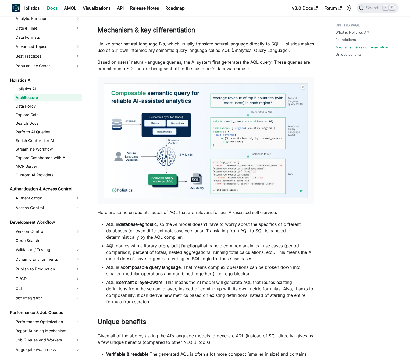
click at [162, 127] on img at bounding box center [206, 141] width 206 height 116
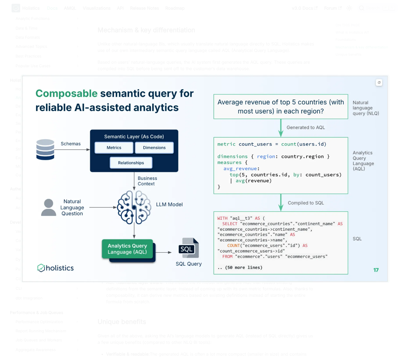
click at [174, 55] on div at bounding box center [205, 178] width 410 height 357
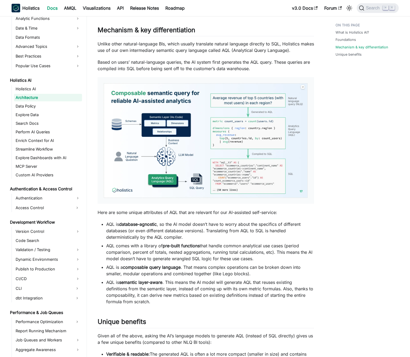
click at [168, 147] on img at bounding box center [206, 141] width 206 height 116
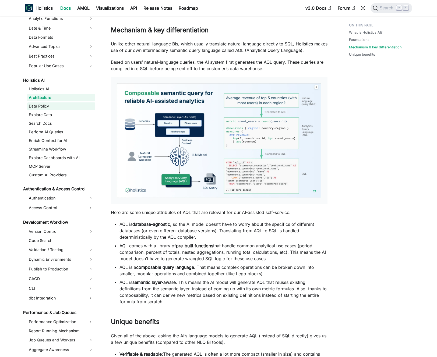
click at [59, 102] on link "Data Policy" at bounding box center [61, 106] width 68 height 8
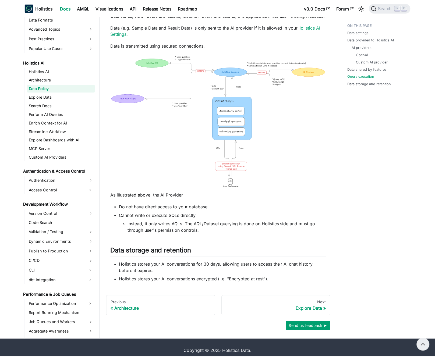
scroll to position [509, 0]
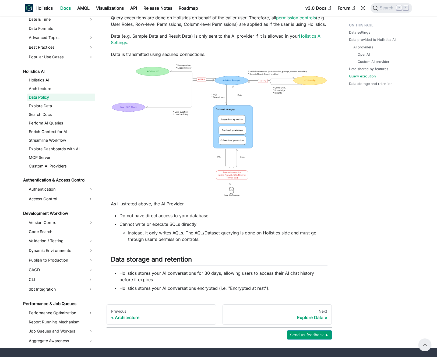
click at [202, 113] on img at bounding box center [219, 131] width 216 height 136
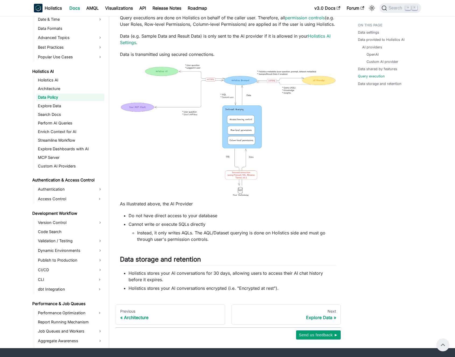
click at [217, 115] on img at bounding box center [228, 131] width 216 height 136
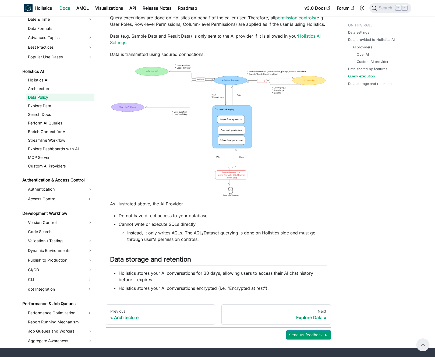
click at [163, 131] on img at bounding box center [218, 131] width 216 height 136
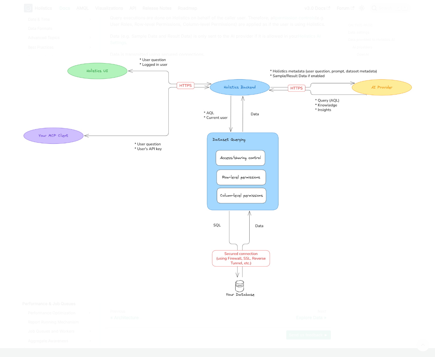
click at [70, 97] on img at bounding box center [217, 179] width 391 height 246
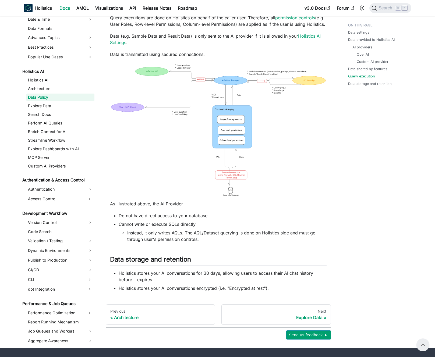
click at [159, 55] on p "Data is transmitted using secured connections." at bounding box center [218, 54] width 216 height 6
click at [159, 42] on p "Data (e.g. Sample Data and Result Data) is only sent to the AI provider if it i…" at bounding box center [218, 39] width 216 height 13
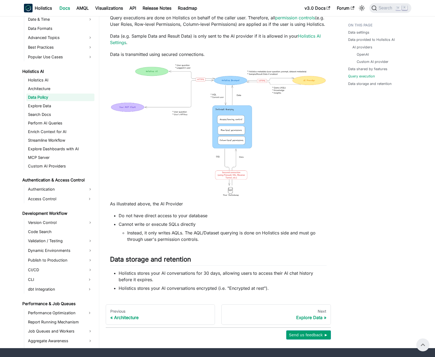
drag, startPoint x: 159, startPoint y: 42, endPoint x: 154, endPoint y: 41, distance: 4.9
click at [158, 42] on p "Data (e.g. Sample Data and Result Data) is only sent to the AI provider if it i…" at bounding box center [218, 39] width 216 height 13
click at [154, 41] on p "Data (e.g. Sample Data and Result Data) is only sent to the AI provider if it i…" at bounding box center [218, 39] width 216 height 13
